Goal: Book appointment/travel/reservation

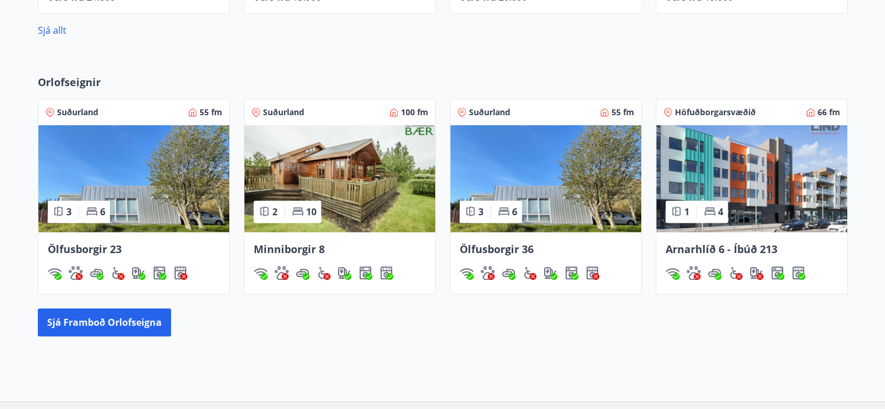
scroll to position [824, 0]
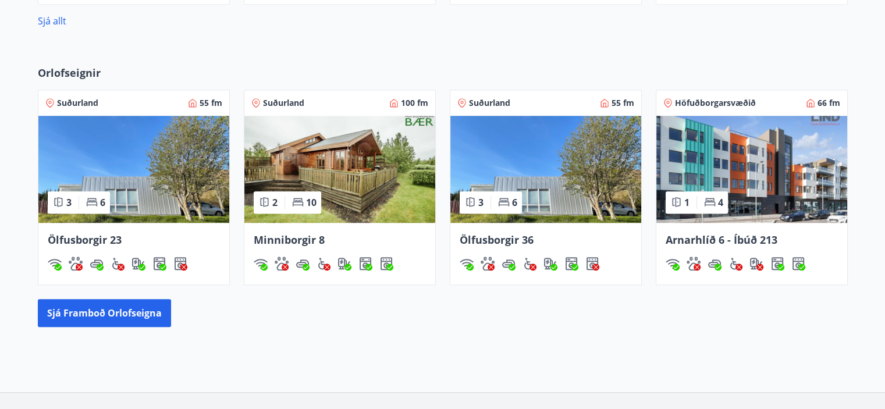
click at [318, 104] on div "Suðurland 100 fm" at bounding box center [339, 103] width 177 height 12
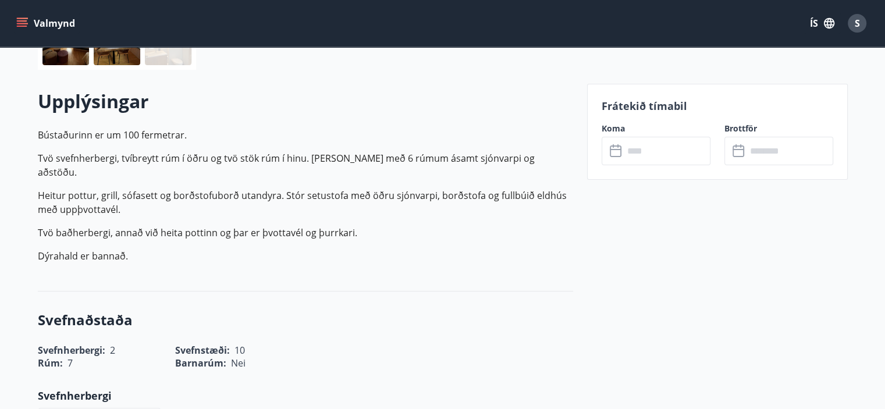
scroll to position [281, 0]
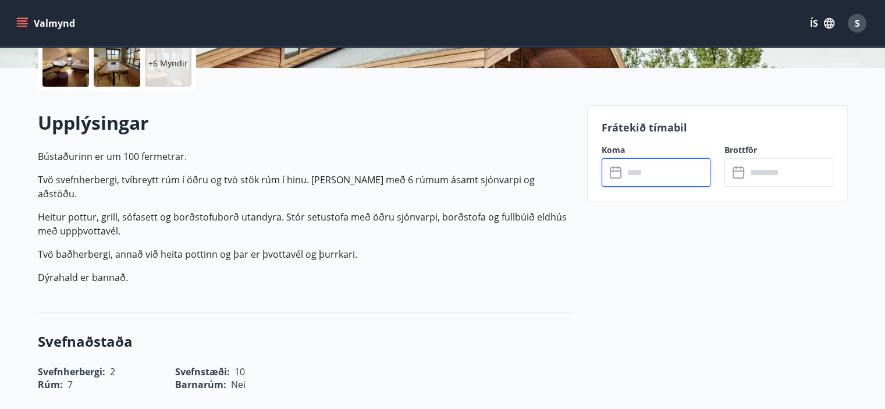
click at [647, 179] on input "text" at bounding box center [667, 172] width 87 height 29
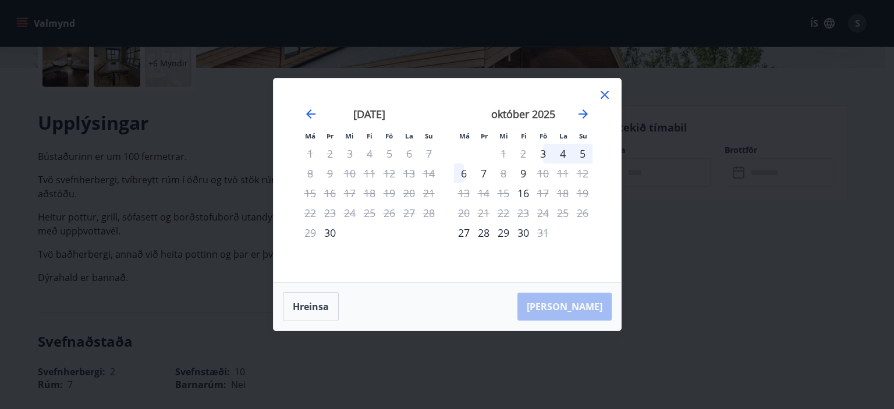
click at [605, 90] on icon at bounding box center [605, 95] width 14 height 14
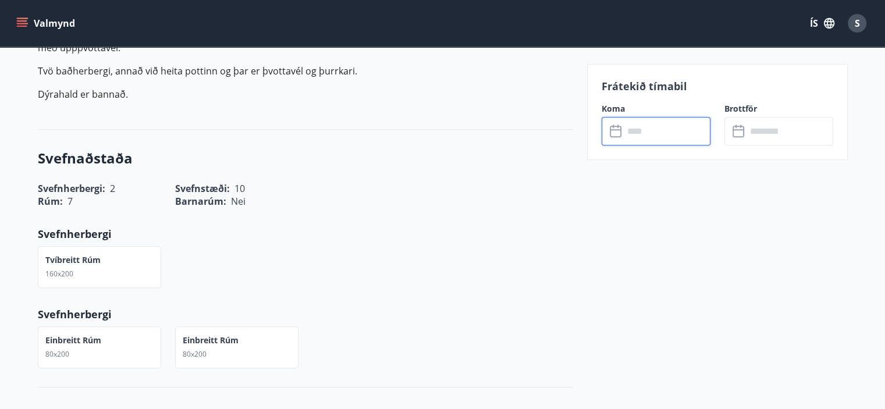
scroll to position [465, 0]
click at [633, 132] on input "text" at bounding box center [667, 131] width 87 height 29
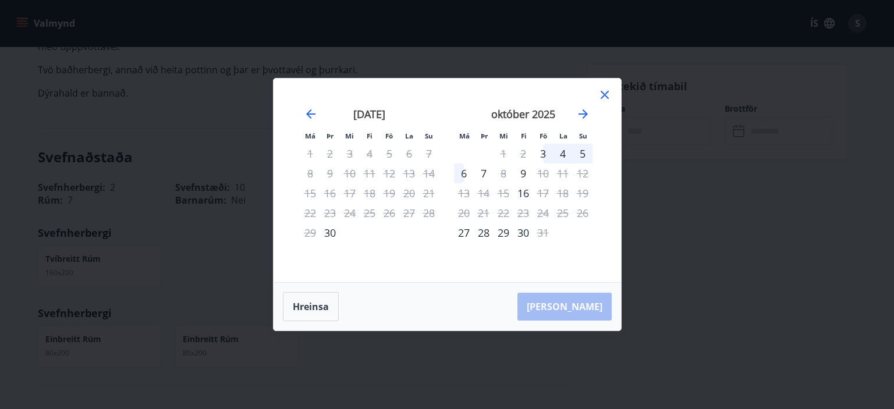
click at [605, 97] on icon at bounding box center [604, 95] width 8 height 8
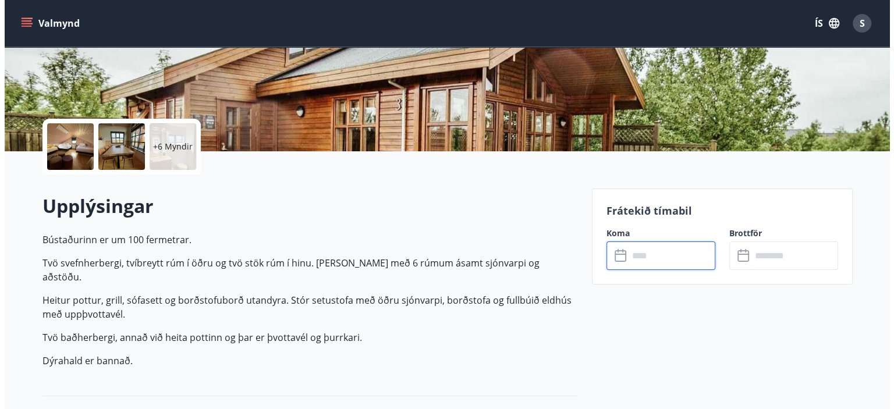
scroll to position [114, 0]
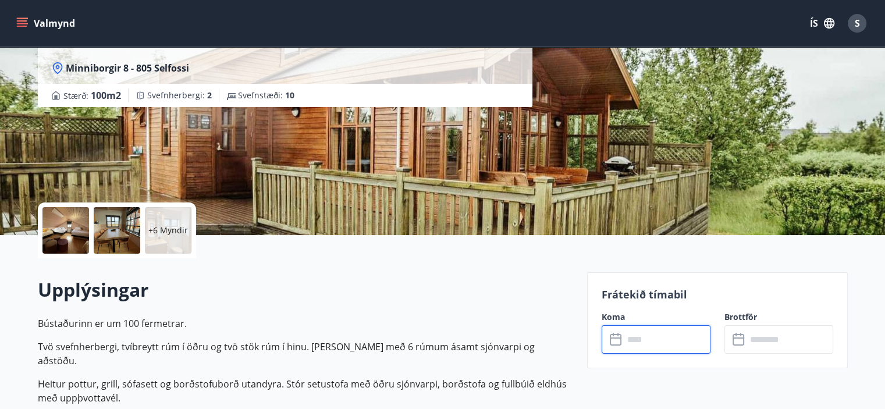
click at [168, 225] on p "+6 Myndir" at bounding box center [168, 231] width 40 height 12
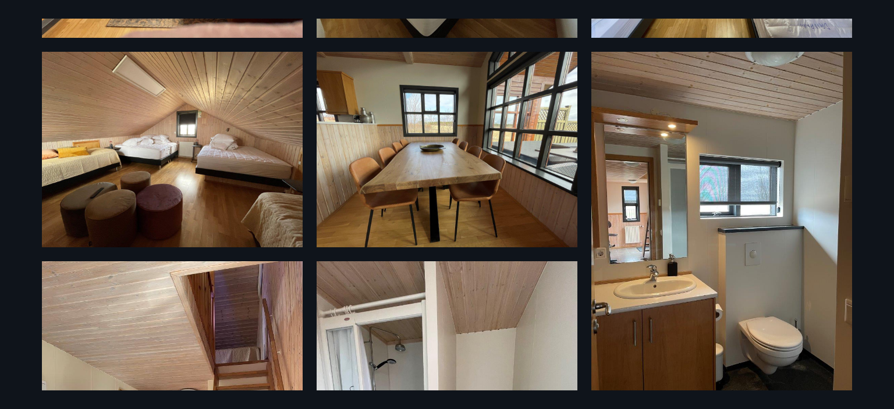
scroll to position [204, 0]
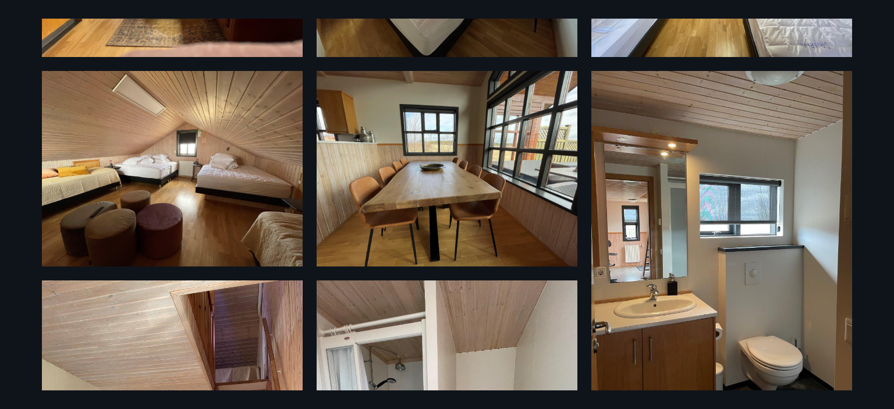
drag, startPoint x: 193, startPoint y: 205, endPoint x: 13, endPoint y: 151, distance: 187.2
click at [13, 151] on div "12 Myndir" at bounding box center [447, 204] width 894 height 409
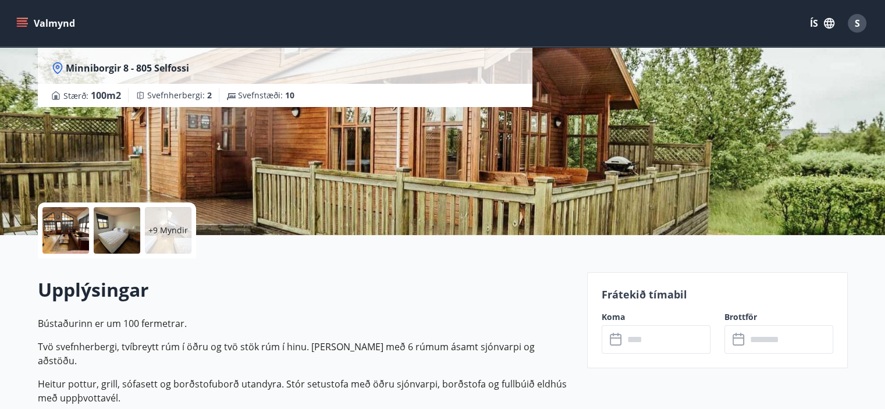
drag, startPoint x: 177, startPoint y: 250, endPoint x: 165, endPoint y: 216, distance: 36.4
click at [165, 216] on div "+9 Myndir" at bounding box center [168, 230] width 47 height 47
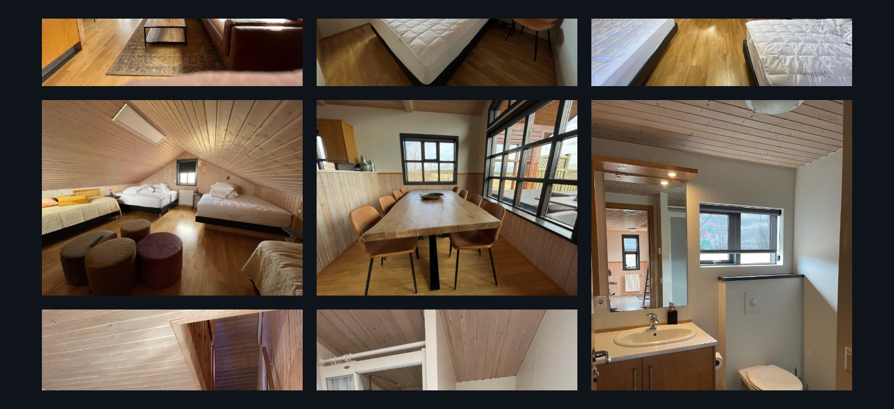
scroll to position [165, 0]
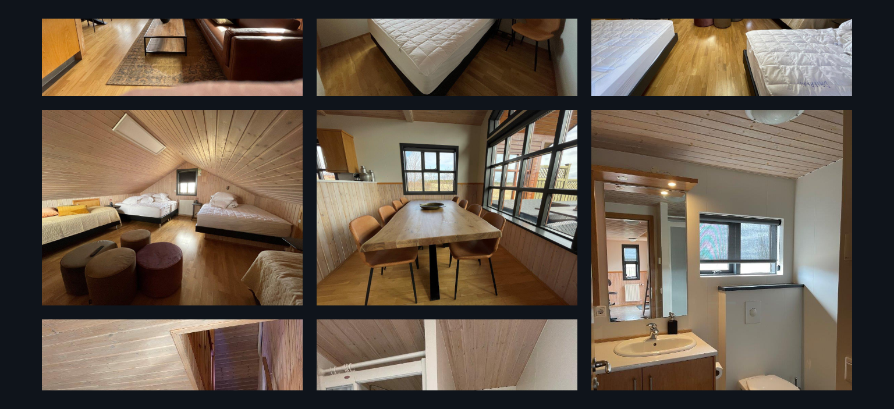
click at [163, 260] on img at bounding box center [172, 207] width 261 height 195
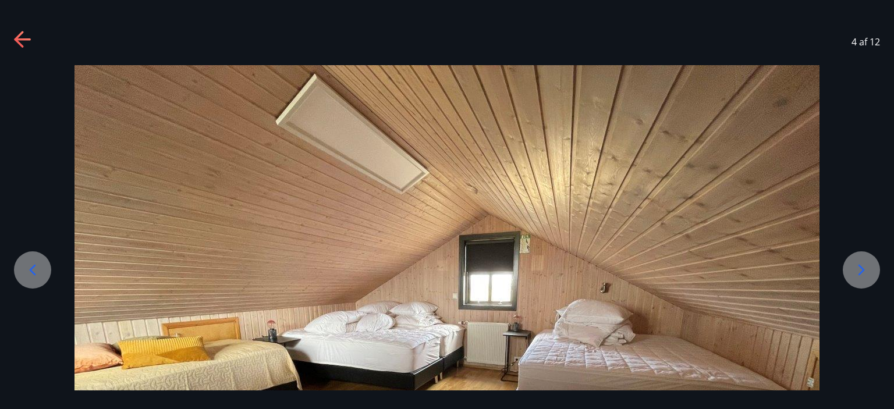
click at [591, 100] on img at bounding box center [446, 344] width 745 height 559
